Goal: Task Accomplishment & Management: Complete application form

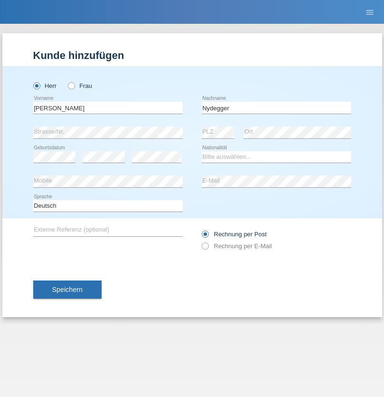
type input "Nydegger"
select select "CH"
select select "en"
radio input "true"
click at [108, 107] on input "text" at bounding box center [108, 108] width 150 height 12
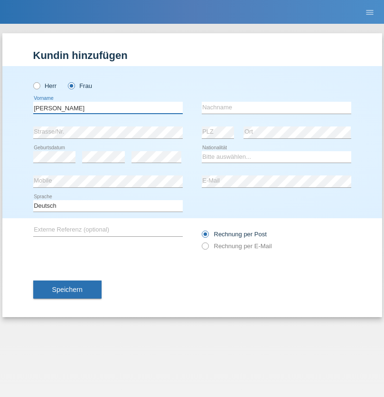
type input "Corinne"
click at [276, 107] on input "text" at bounding box center [277, 108] width 150 height 12
type input "Nydegger"
select select "CH"
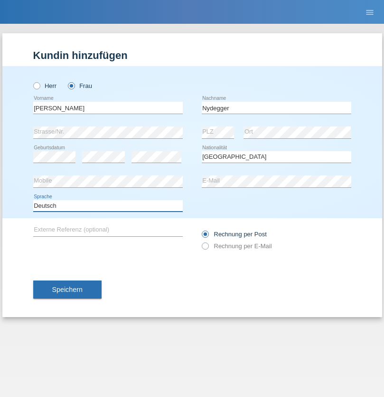
select select "en"
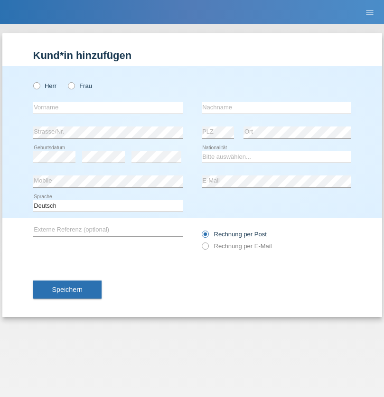
radio input "true"
click at [108, 107] on input "text" at bounding box center [108, 108] width 150 height 12
type input "Goekhan"
click at [276, 107] on input "text" at bounding box center [277, 108] width 150 height 12
type input "Akarsu"
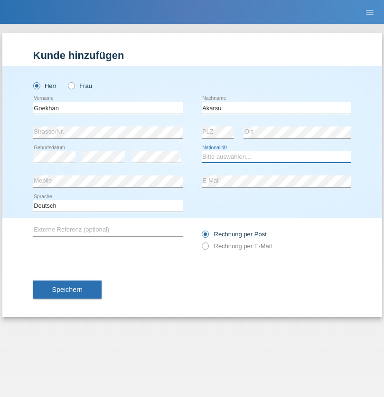
select select "AT"
select select "C"
select select "01"
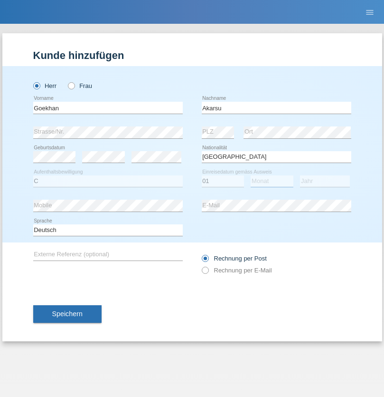
select select "05"
select select "2021"
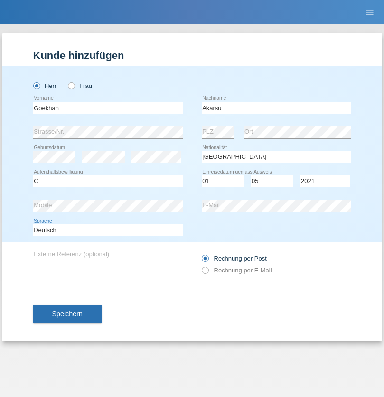
select select "en"
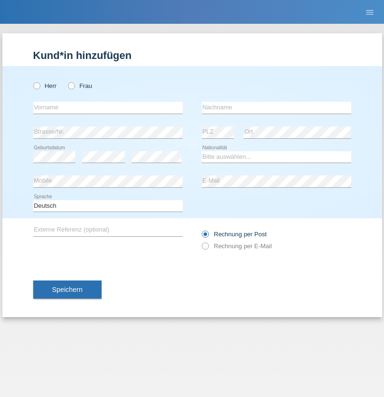
radio input "true"
click at [108, 107] on input "text" at bounding box center [108, 108] width 150 height 12
type input "Daniele"
click at [276, 107] on input "text" at bounding box center [277, 108] width 150 height 12
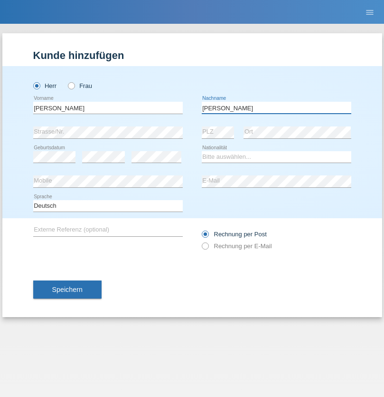
type input "Daniele"
select select "IT"
select select "C"
select select "22"
select select "06"
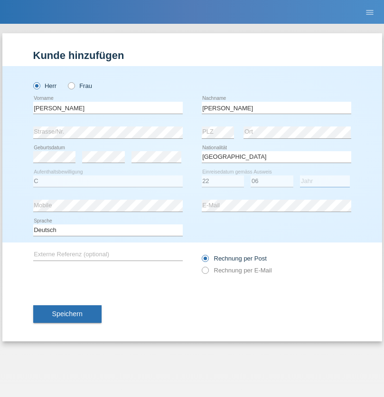
select select "1964"
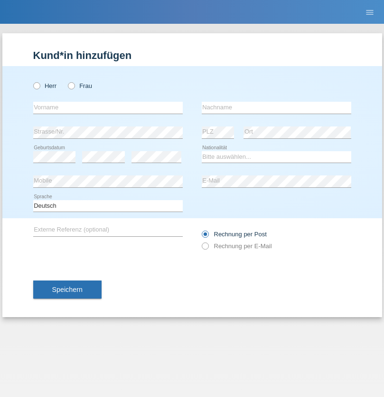
radio input "true"
click at [108, 107] on input "text" at bounding box center [108, 108] width 150 height 12
type input "Carnevale"
click at [276, 107] on input "text" at bounding box center [277, 108] width 150 height 12
type input "Alessio"
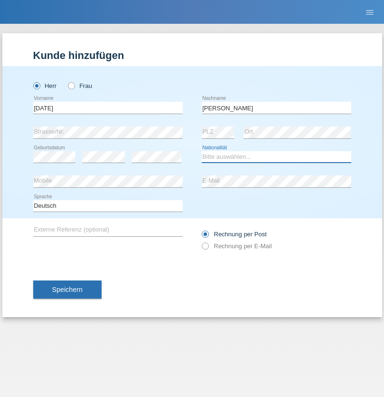
select select "IT"
select select "C"
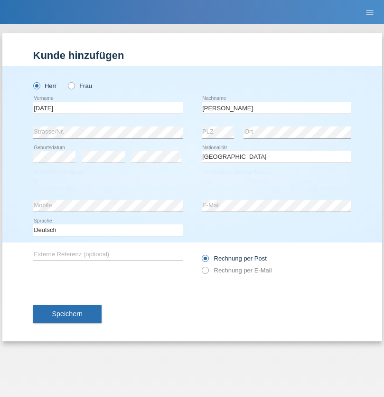
select select "01"
select select "05"
select select "2021"
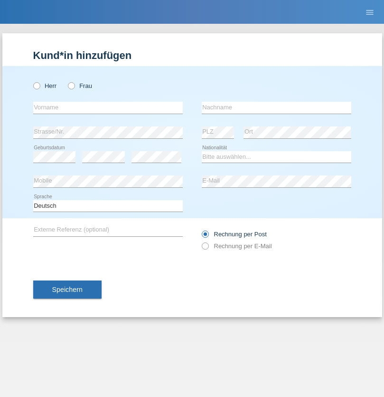
radio input "true"
click at [108, 107] on input "text" at bounding box center [108, 108] width 150 height 12
type input "Claudiu Marian"
click at [276, 107] on input "text" at bounding box center [277, 108] width 150 height 12
type input "Cislariu"
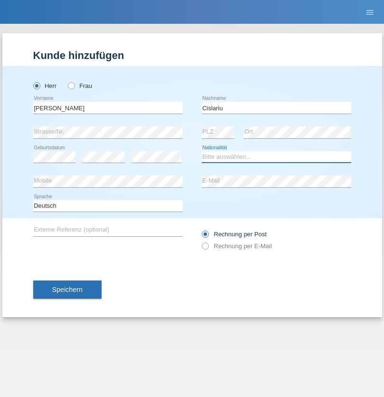
select select "CH"
radio input "true"
select select "CH"
radio input "true"
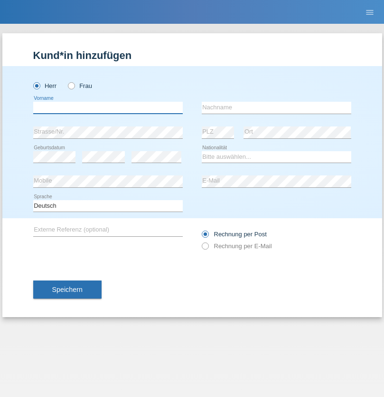
click at [108, 107] on input "text" at bounding box center [108, 108] width 150 height 12
type input "[PERSON_NAME]"
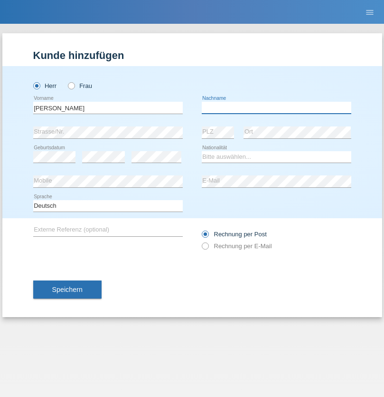
click at [276, 107] on input "text" at bounding box center [277, 108] width 150 height 12
type input "Kappelmayer"
select select "MG"
select select "C"
select select "31"
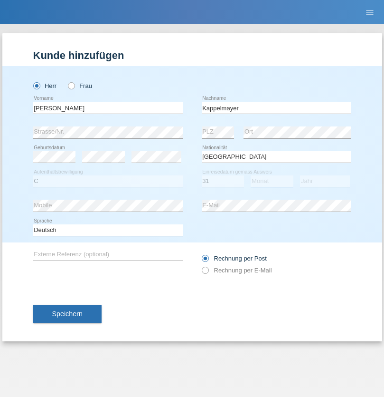
select select "08"
select select "2021"
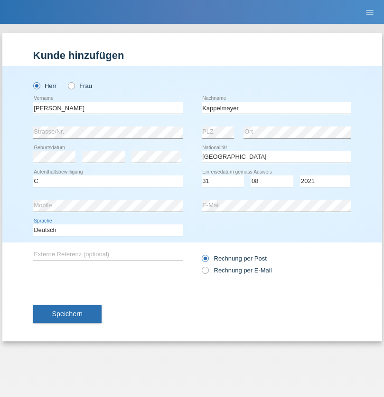
select select "en"
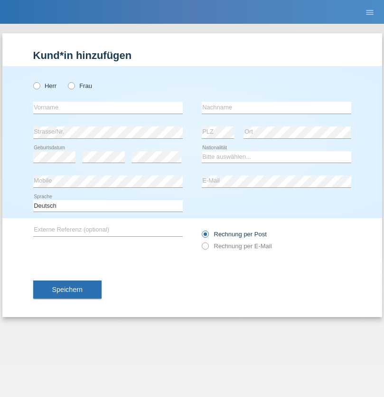
radio input "true"
click at [108, 107] on input "text" at bounding box center [108, 108] width 150 height 12
type input "firat"
click at [276, 107] on input "text" at bounding box center [277, 108] width 150 height 12
type input "kara"
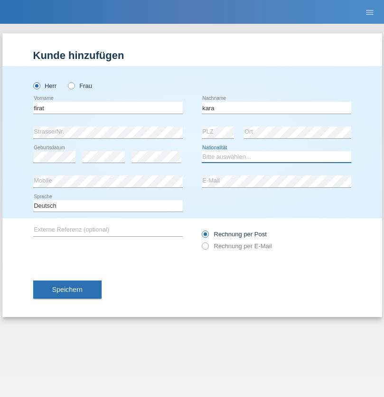
select select "CH"
radio input "true"
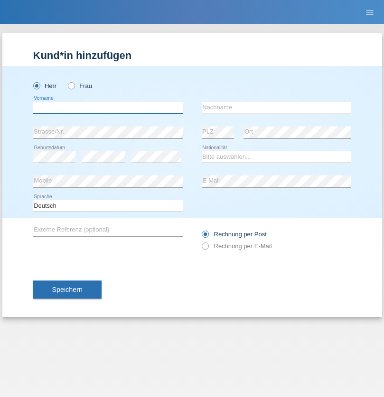
click at [108, 107] on input "text" at bounding box center [108, 108] width 150 height 12
type input "Jean Panda"
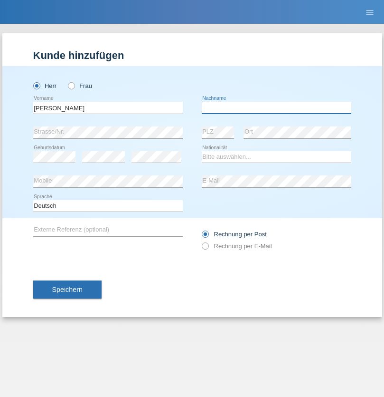
click at [276, 107] on input "text" at bounding box center [277, 108] width 150 height 12
type input "Panda nzinga"
select select "MN"
select select "C"
select select "28"
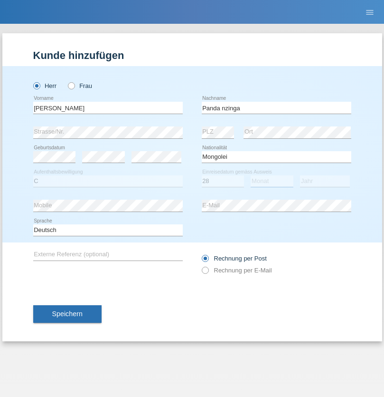
select select "11"
select select "2001"
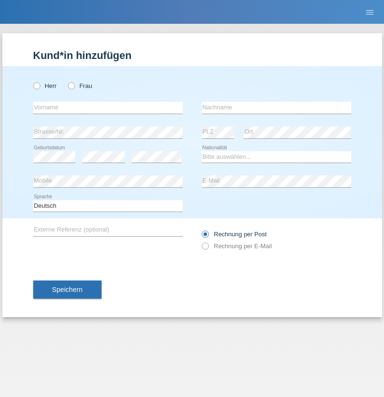
radio input "true"
select select "HU"
select select "C"
select select "30"
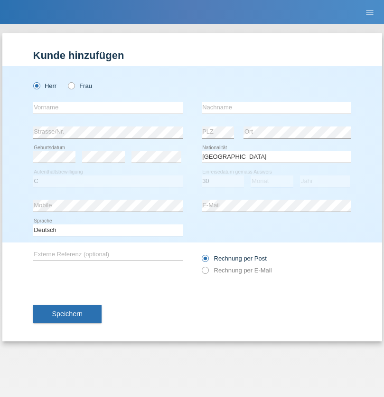
select select "10"
select select "2021"
